Goal: Task Accomplishment & Management: Complete application form

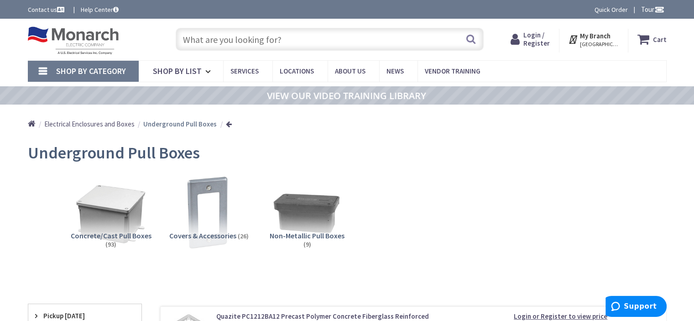
click at [270, 42] on input "text" at bounding box center [330, 39] width 308 height 23
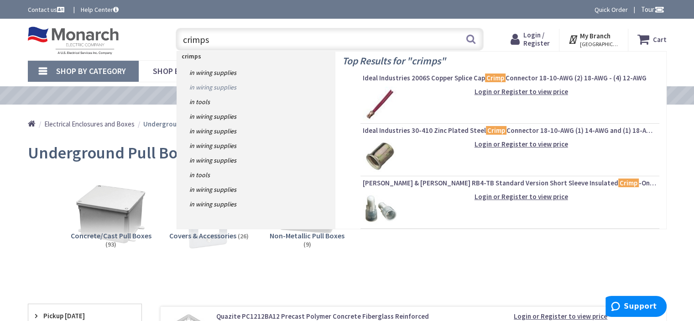
type input "crimps"
click at [228, 89] on link "in Wiring Supplies" at bounding box center [256, 87] width 158 height 15
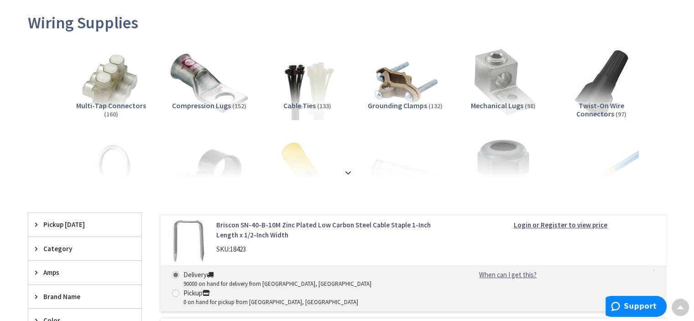
scroll to position [137, 0]
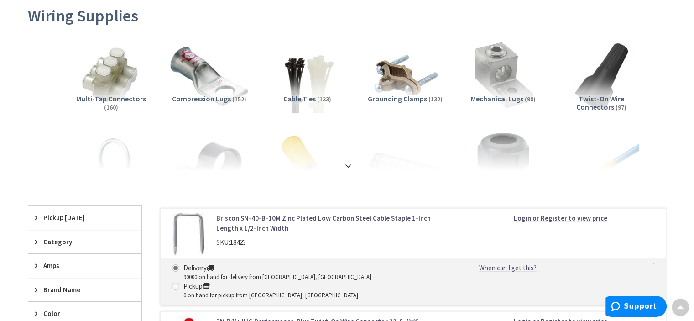
click at [208, 93] on img at bounding box center [208, 75] width 83 height 83
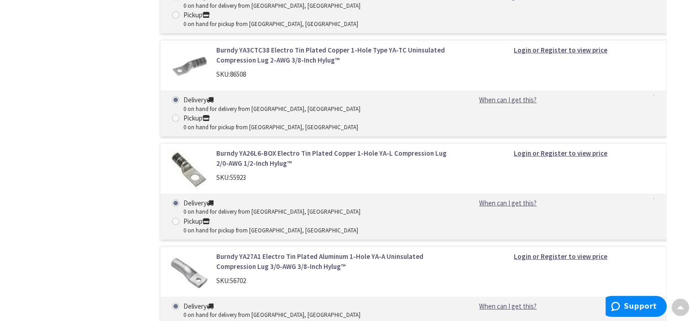
scroll to position [6118, 0]
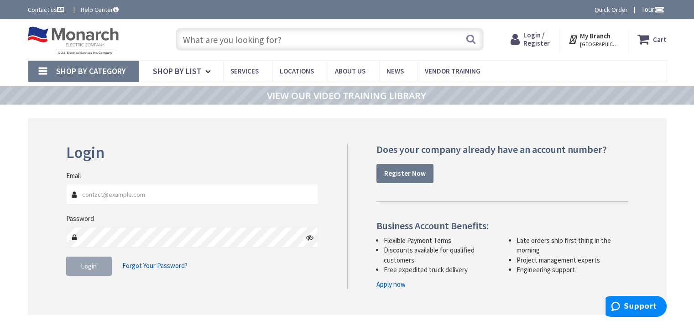
click at [121, 191] on input "Email" at bounding box center [192, 194] width 252 height 21
type input "roman@duarteelectric.com"
click at [399, 173] on strong "Register Now" at bounding box center [405, 173] width 42 height 9
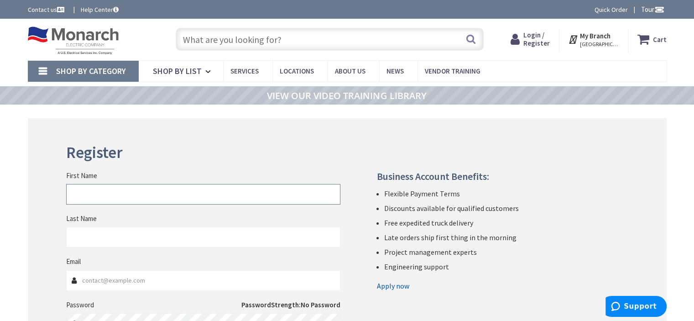
click at [81, 196] on input "First Name" at bounding box center [203, 194] width 274 height 21
type input "Roman"
type input "Duarte"
type input "roman@duarteelectric.com"
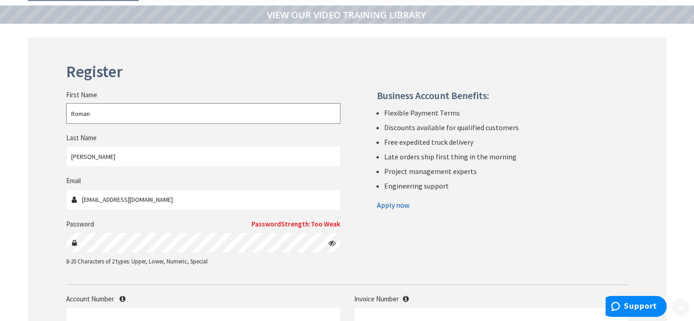
scroll to position [137, 0]
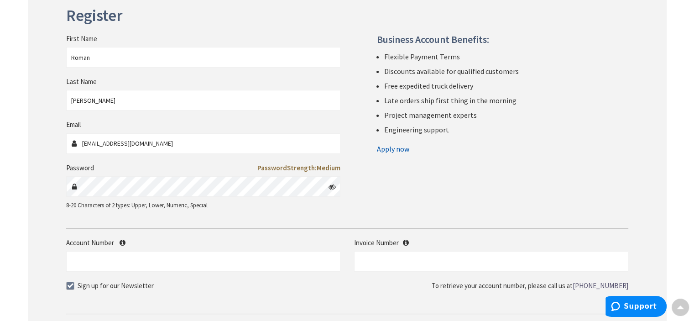
click at [350, 142] on div "Business Account Benefits: Flexible Payment Terms Discounts available for quali…" at bounding box center [491, 95] width 288 height 122
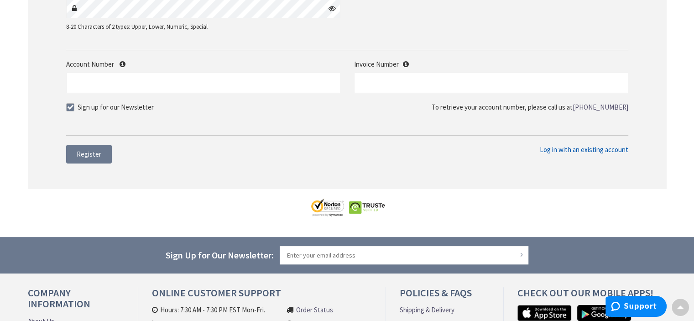
scroll to position [319, 0]
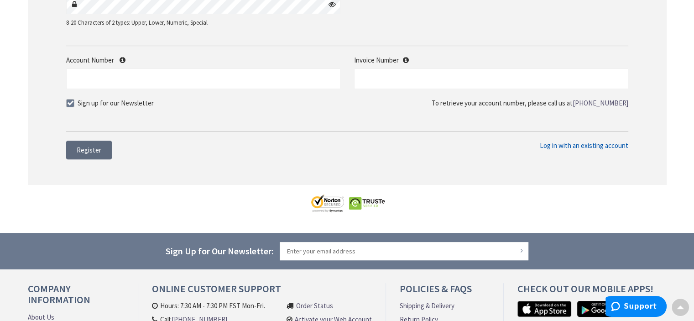
click at [98, 152] on span "Register" at bounding box center [89, 149] width 25 height 9
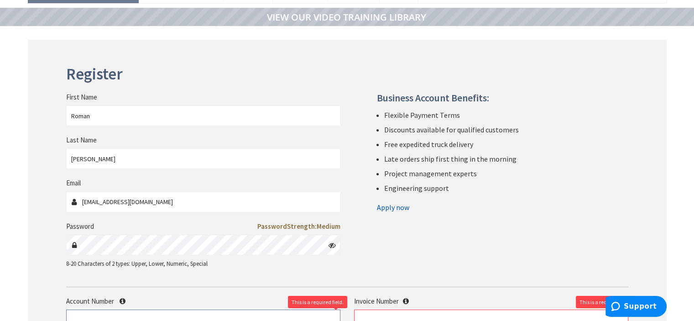
scroll to position [137, 0]
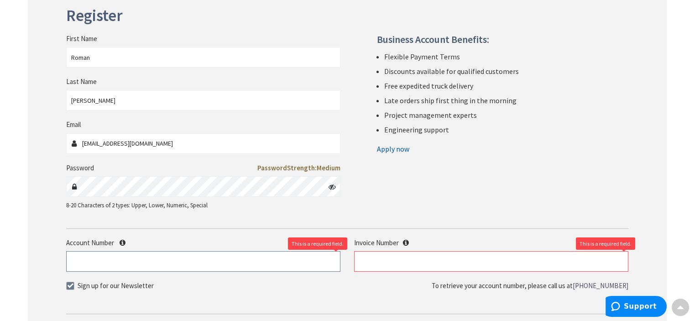
click at [101, 264] on input "Account Number" at bounding box center [203, 261] width 274 height 21
click at [365, 268] on input "text" at bounding box center [491, 261] width 274 height 21
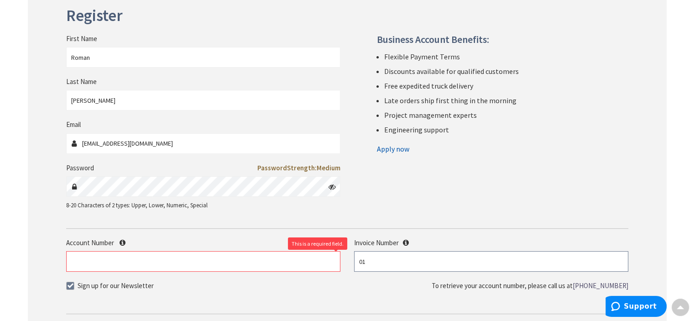
click at [361, 261] on input "01" at bounding box center [491, 261] width 274 height 21
type input "001"
click at [76, 263] on input "Account Number" at bounding box center [203, 261] width 274 height 21
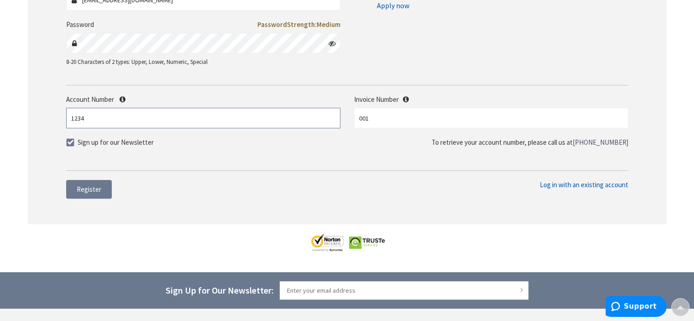
scroll to position [319, 0]
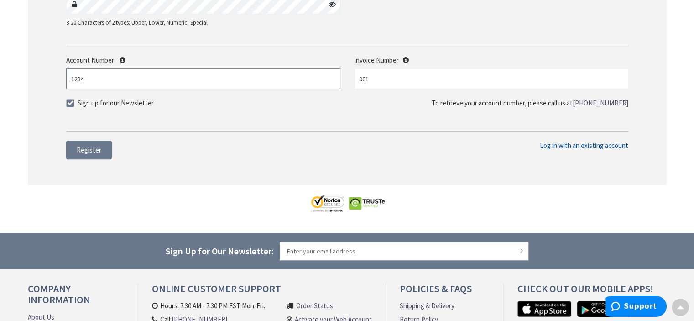
type input "1234"
click at [67, 99] on span at bounding box center [70, 103] width 8 height 8
click at [68, 100] on input "Sign up for our Newsletter" at bounding box center [71, 103] width 6 height 6
checkbox input "false"
click at [88, 152] on span "Register" at bounding box center [89, 149] width 25 height 9
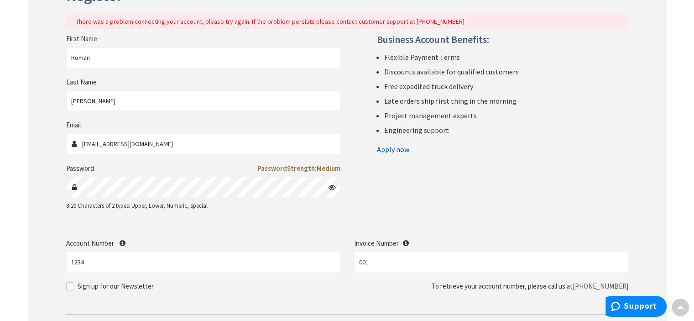
scroll to position [294, 0]
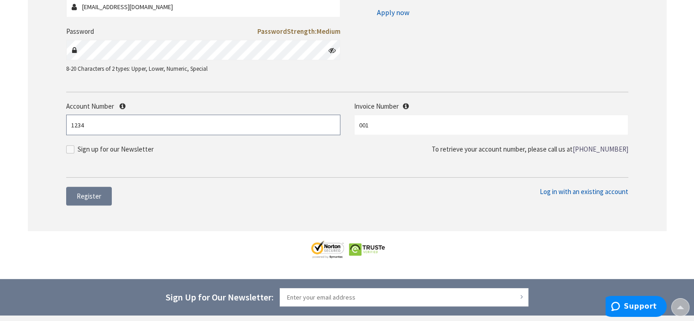
click at [100, 125] on input "1234" at bounding box center [203, 124] width 274 height 21
click at [85, 203] on button "Register" at bounding box center [89, 196] width 46 height 19
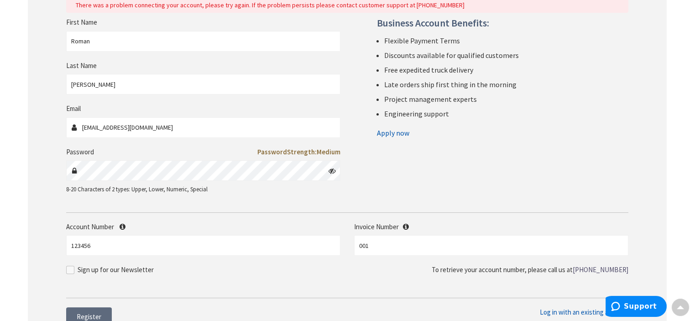
scroll to position [248, 0]
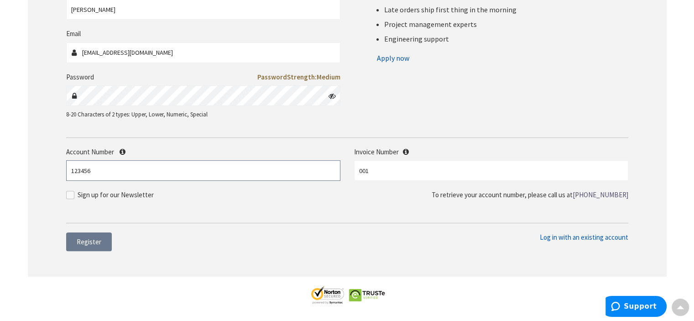
click at [89, 169] on input "123456" at bounding box center [203, 170] width 274 height 21
type input "123456788"
click at [77, 239] on button "Register" at bounding box center [89, 241] width 46 height 19
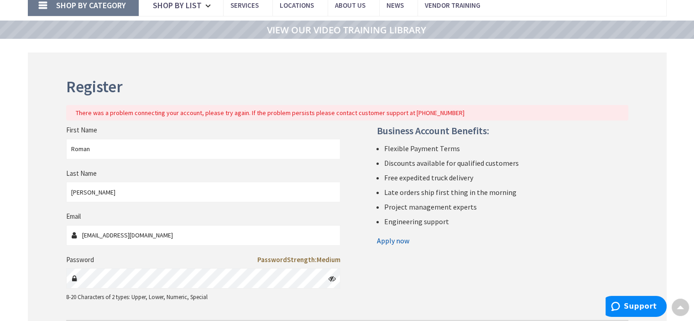
scroll to position [0, 0]
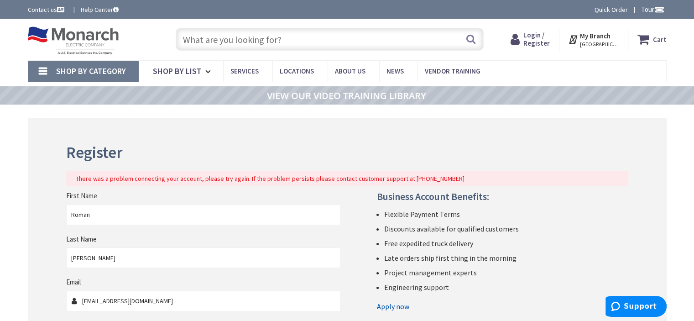
click at [112, 72] on span "Shop By Category" at bounding box center [91, 71] width 70 height 10
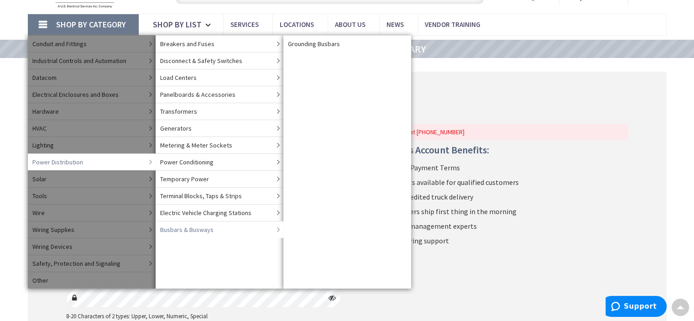
scroll to position [46, 0]
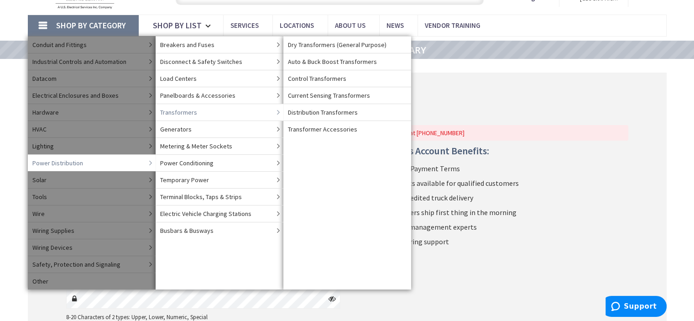
click at [182, 111] on span "Transformers" at bounding box center [178, 112] width 37 height 9
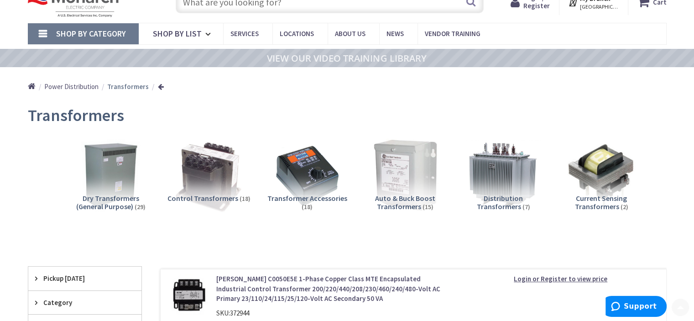
scroll to position [137, 0]
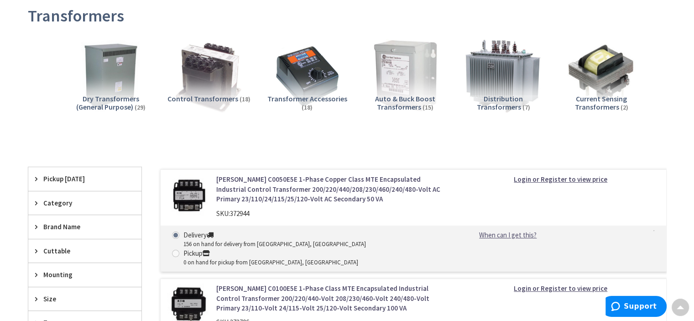
click at [500, 87] on img at bounding box center [503, 75] width 83 height 83
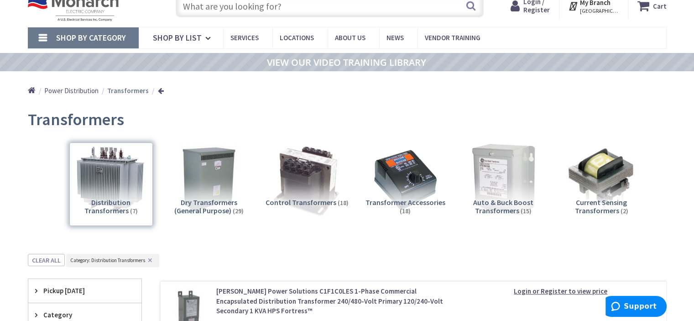
scroll to position [46, 0]
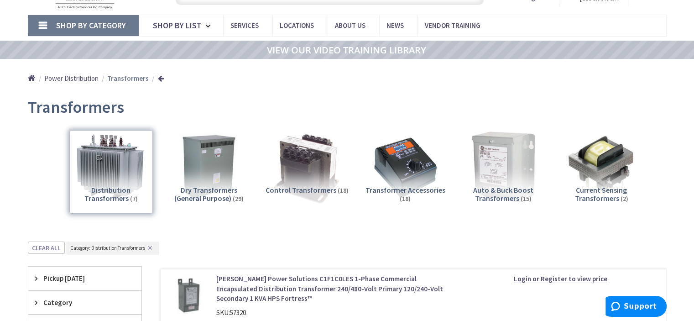
click at [104, 187] on div "Distribution Transformers (7)" at bounding box center [110, 171] width 83 height 83
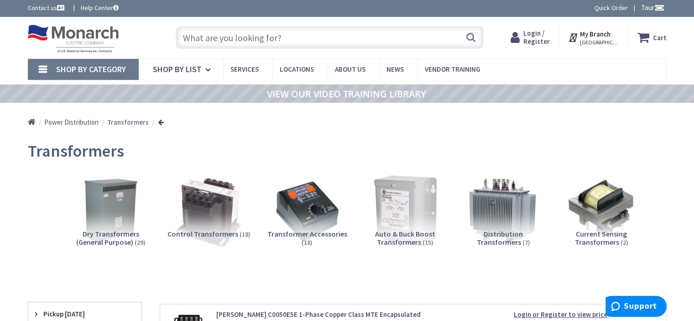
scroll to position [0, 0]
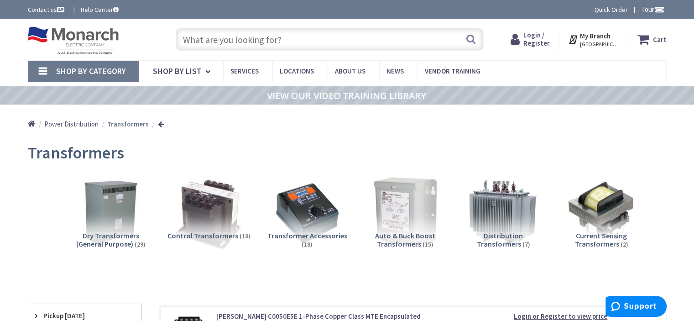
click at [538, 45] on span "Login / Register" at bounding box center [536, 39] width 26 height 17
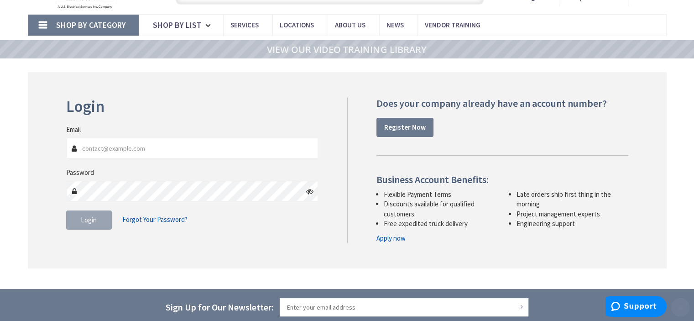
scroll to position [91, 0]
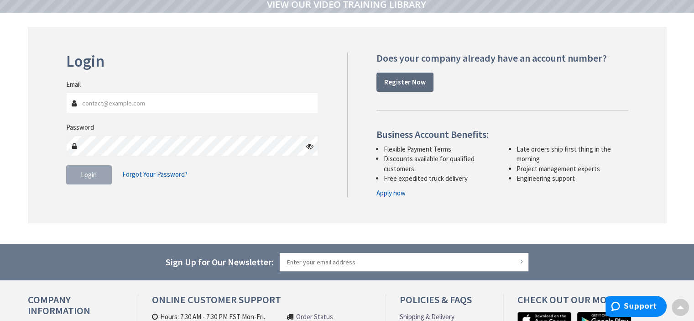
click at [400, 83] on strong "Register Now" at bounding box center [405, 82] width 42 height 9
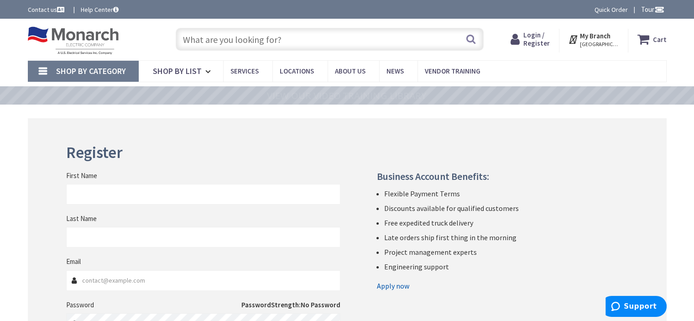
scroll to position [137, 0]
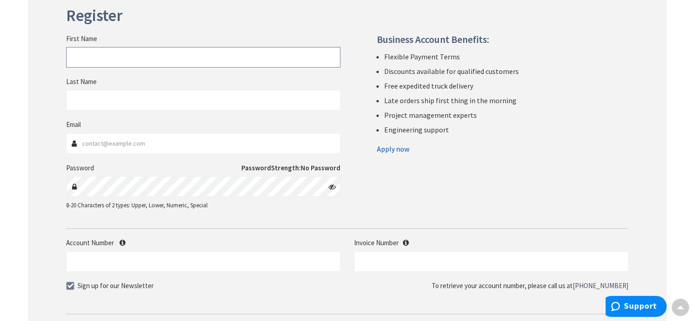
click at [184, 58] on input "First Name" at bounding box center [203, 57] width 274 height 21
type input "Roman"
type input "[PERSON_NAME]"
type input "[EMAIL_ADDRESS][DOMAIN_NAME]"
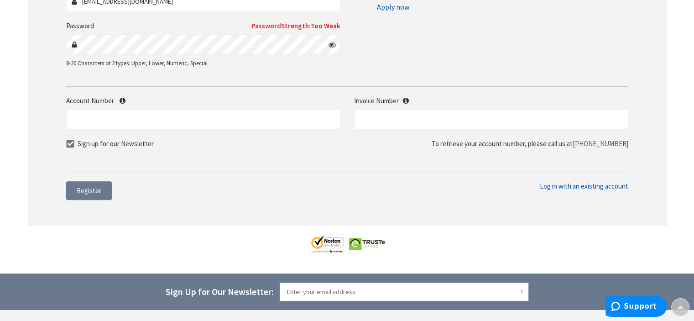
scroll to position [319, 0]
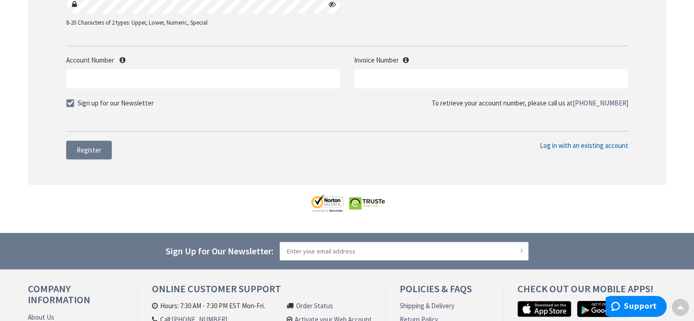
click at [67, 103] on span at bounding box center [70, 103] width 8 height 8
click at [68, 103] on input "Sign up for our Newsletter" at bounding box center [71, 103] width 6 height 6
checkbox input "false"
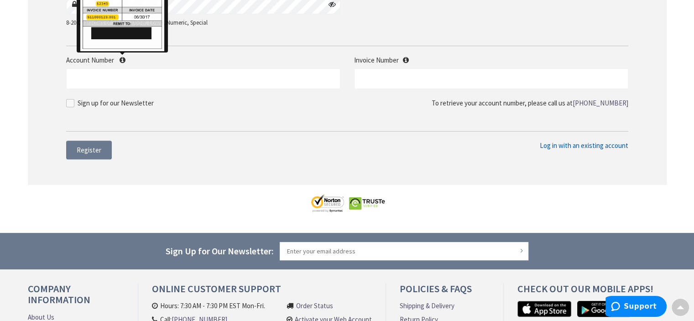
click at [121, 61] on icon at bounding box center [122, 60] width 6 height 7
click at [121, 68] on input "Account Number" at bounding box center [203, 78] width 274 height 21
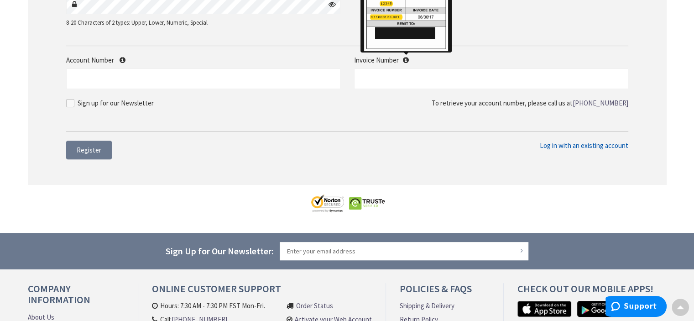
click at [404, 59] on icon at bounding box center [406, 60] width 6 height 7
click at [406, 60] on icon at bounding box center [406, 60] width 6 height 7
